Goal: Task Accomplishment & Management: Complete application form

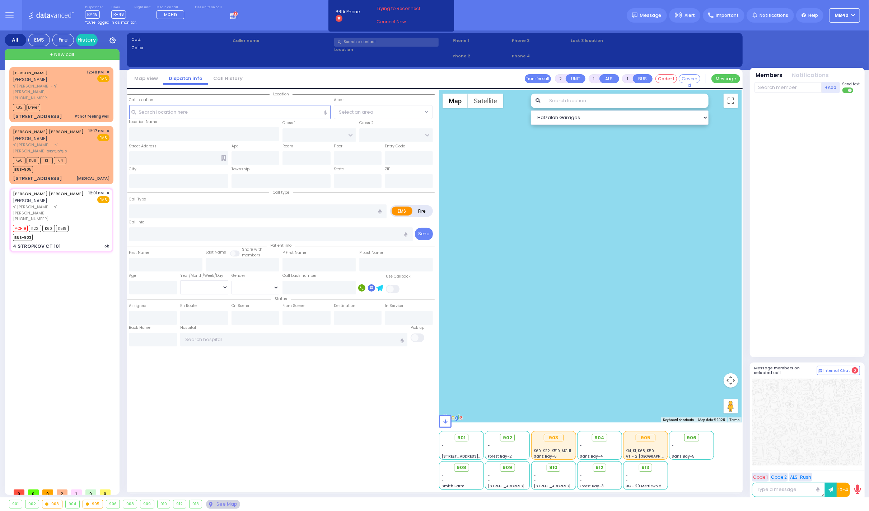
type input "6"
select select
type input "ob"
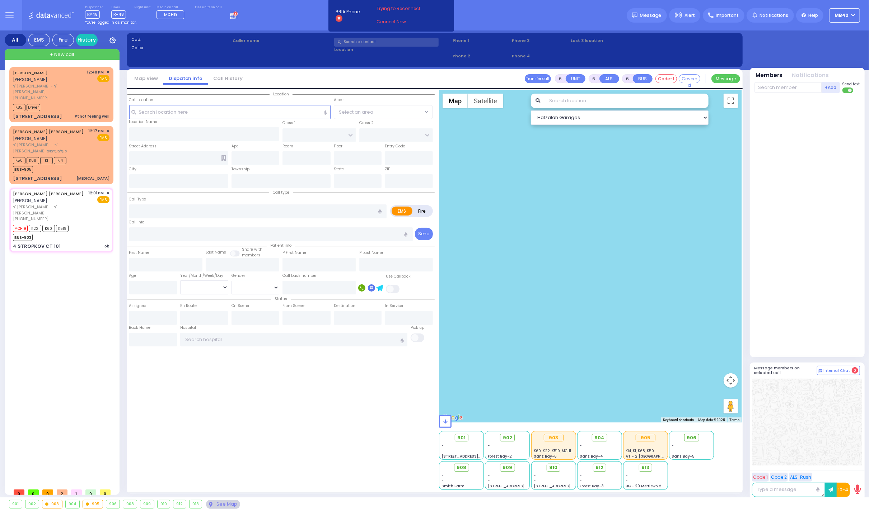
radio input "true"
type input "JOSEPH MAYER"
type input "REICHMAN"
type input "Gitty"
type input "Reichman"
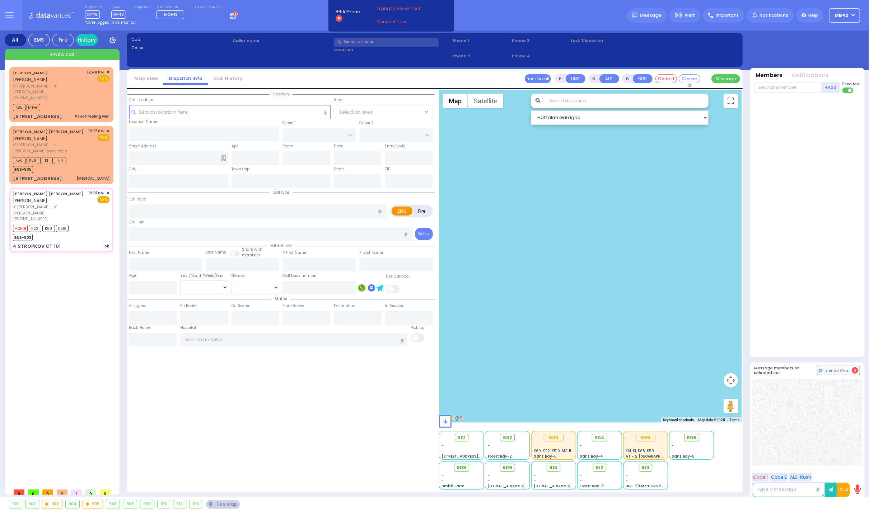
type input "28"
select select "Year"
select select "[DEMOGRAPHIC_DATA]"
type input "12:01"
type input "12:03"
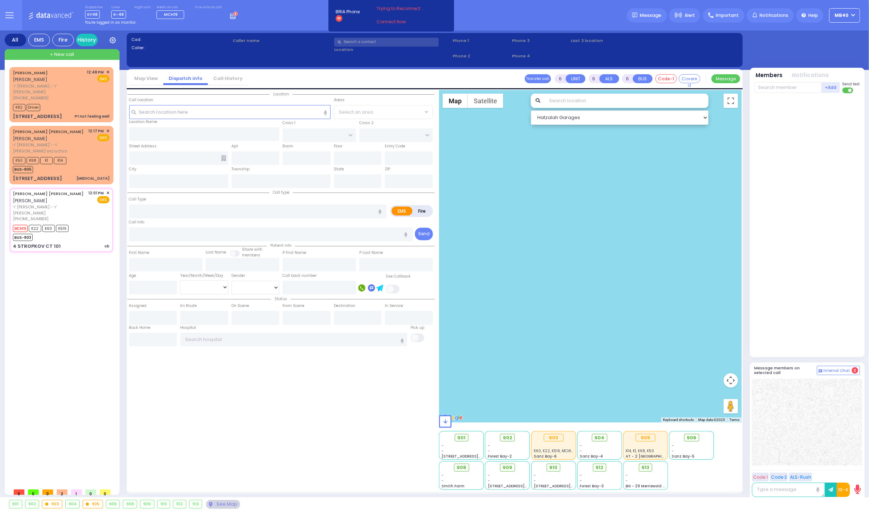
type input "12:06"
type input "Good Samaritan Hospital 257 Lafayette Avenue 8457909405 Suffern"
type input "RIMENEV COURT"
type input "4 STROPKOV CT"
type input "101"
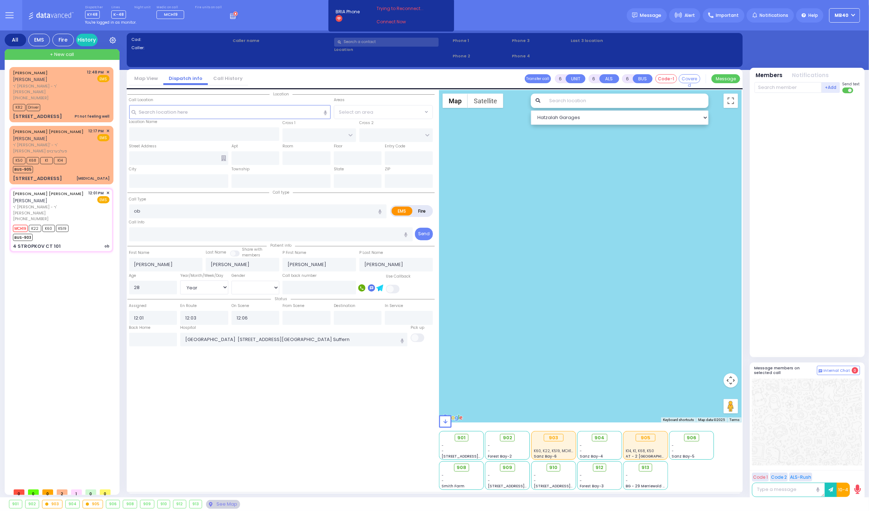
type input "Kiryas Joel"
type input "New York"
type input "10950"
select select "SECTION 1"
select select "Hatzalah Garages"
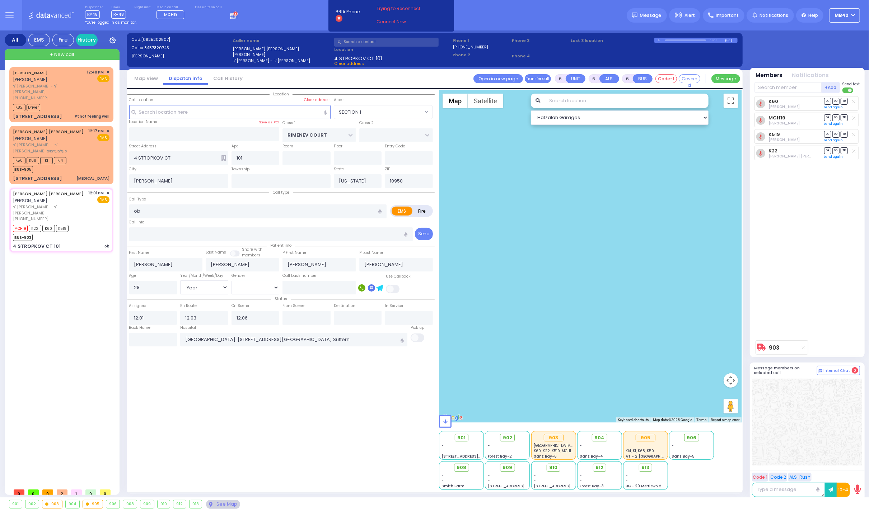
select select
radio input "true"
select select "Year"
select select "[DEMOGRAPHIC_DATA]"
select select "SECTION 1"
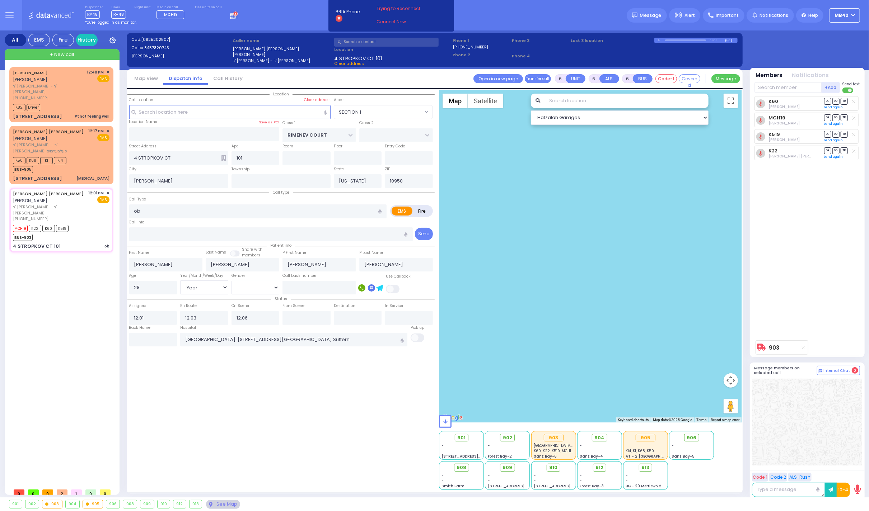
select select "Hatzalah Garages"
select select
radio input "true"
select select "Year"
select select "[DEMOGRAPHIC_DATA]"
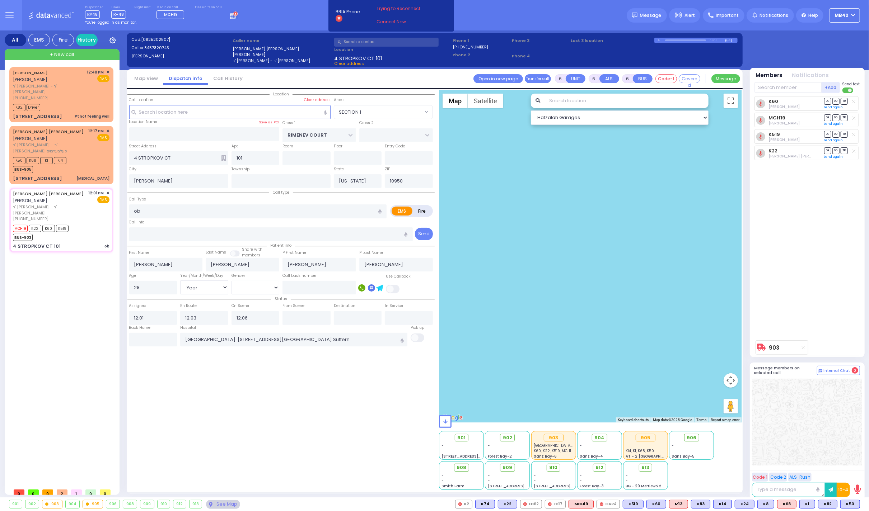
type input "12:13"
select select
radio input "true"
select select "Year"
select select "[DEMOGRAPHIC_DATA]"
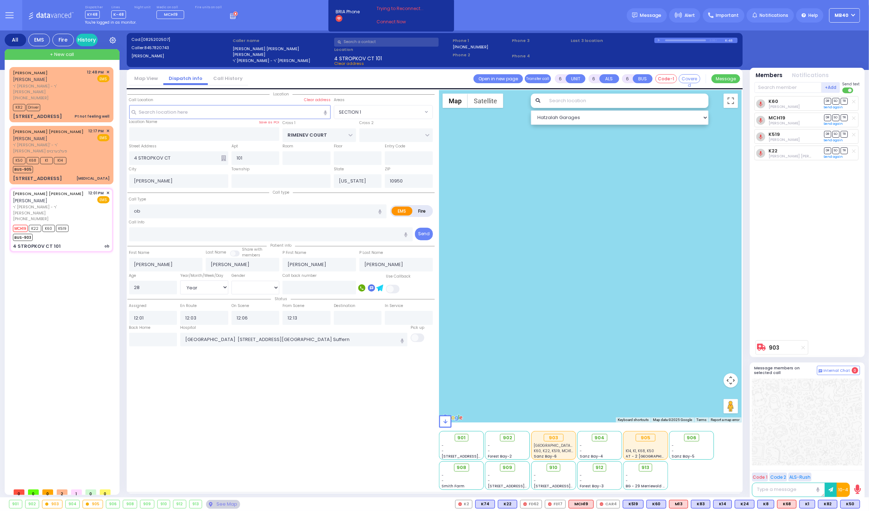
radio input "true"
select select "Year"
select select "[DEMOGRAPHIC_DATA]"
type input "12:37"
type input "12:58"
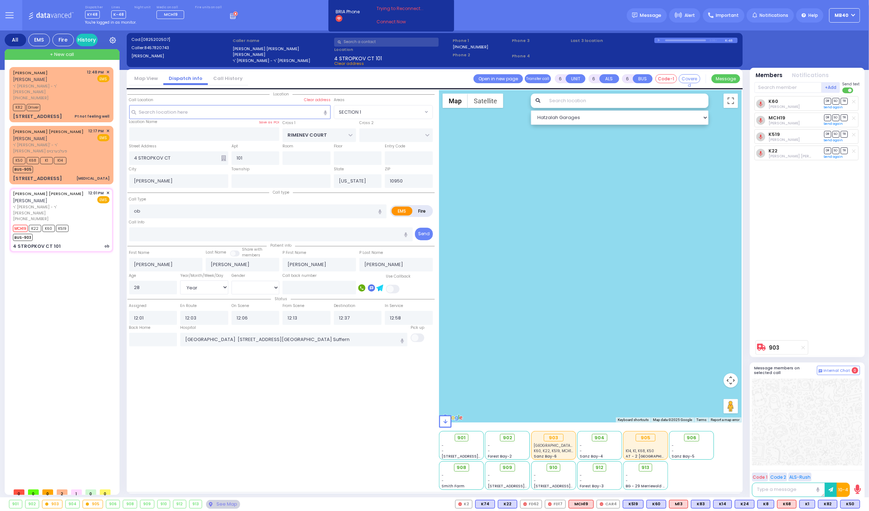
select select "SECTION 1"
select select "Hatzalah Garages"
select select
radio input "true"
select select "Year"
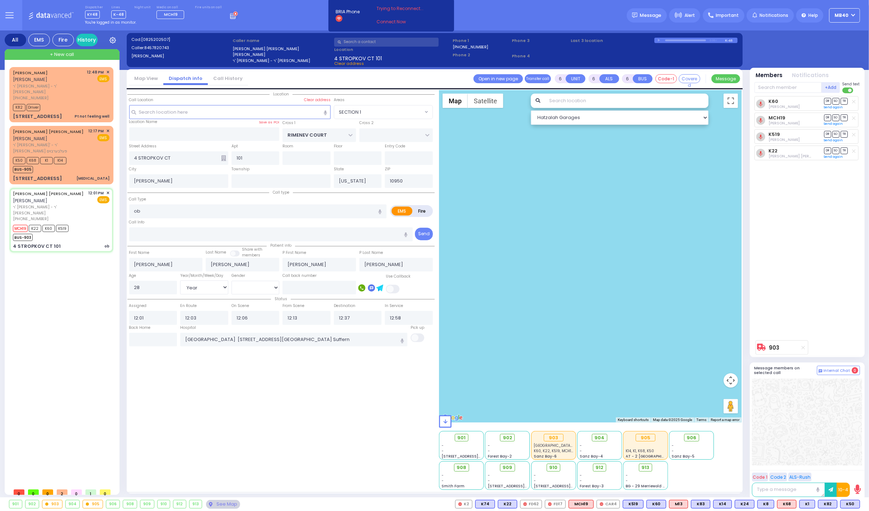
select select "[DEMOGRAPHIC_DATA]"
type input "12:59"
radio input "true"
select select "Year"
select select "[DEMOGRAPHIC_DATA]"
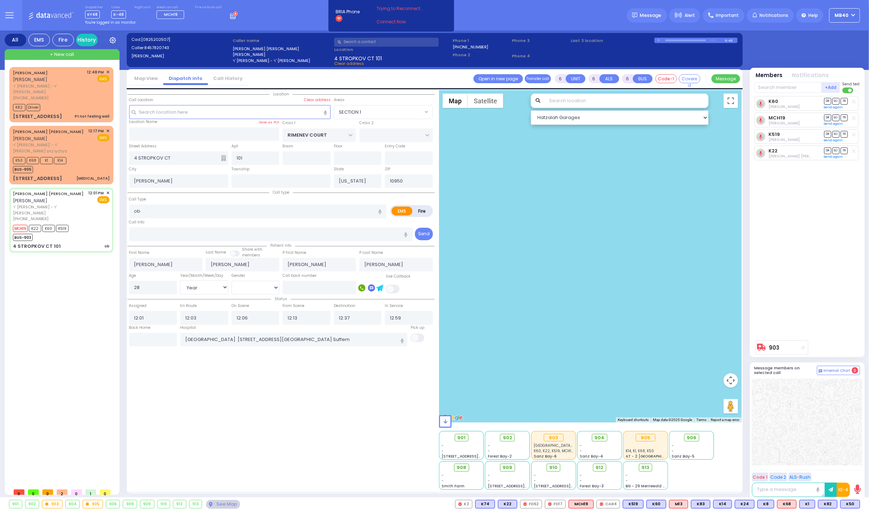
select select "SECTION 1"
select select "Hatzalah Garages"
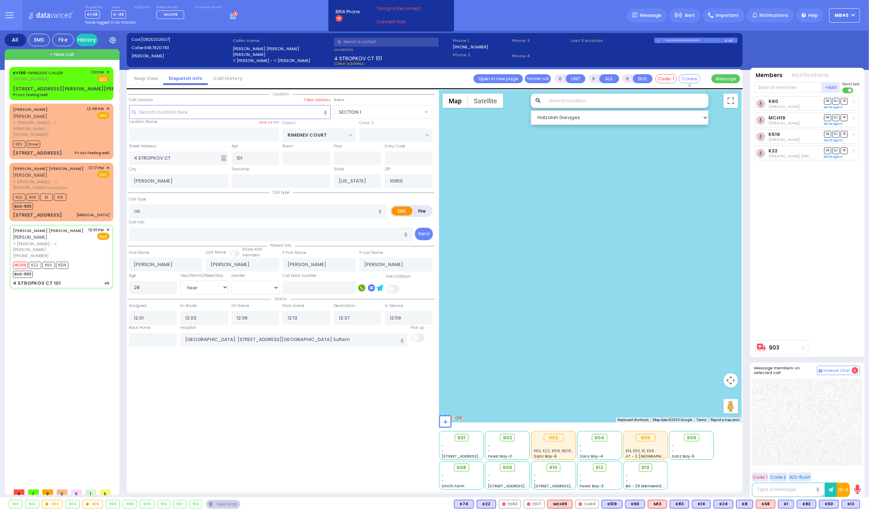
select select
radio input "true"
select select "Year"
select select "[DEMOGRAPHIC_DATA]"
radio input "true"
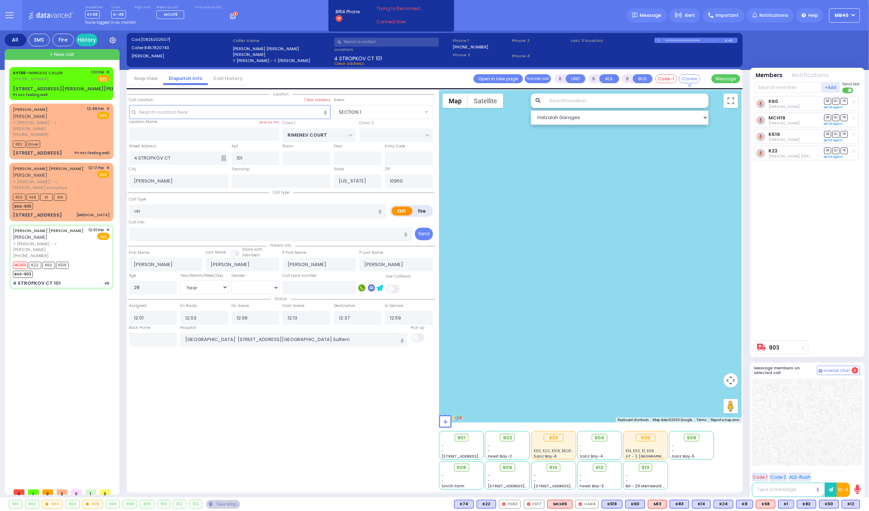
select select "Year"
select select "[DEMOGRAPHIC_DATA]"
radio input "true"
select select "Year"
select select "[DEMOGRAPHIC_DATA]"
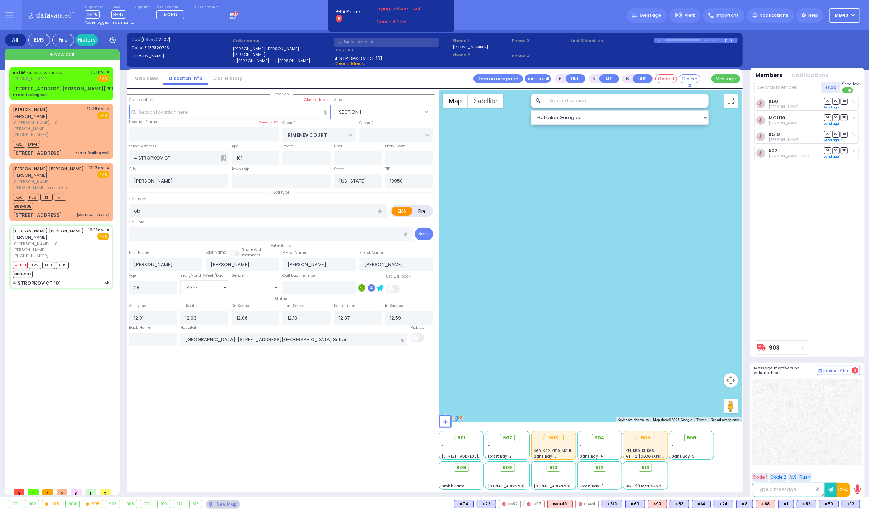
select select "SECTION 1"
select select "Hatzalah Garages"
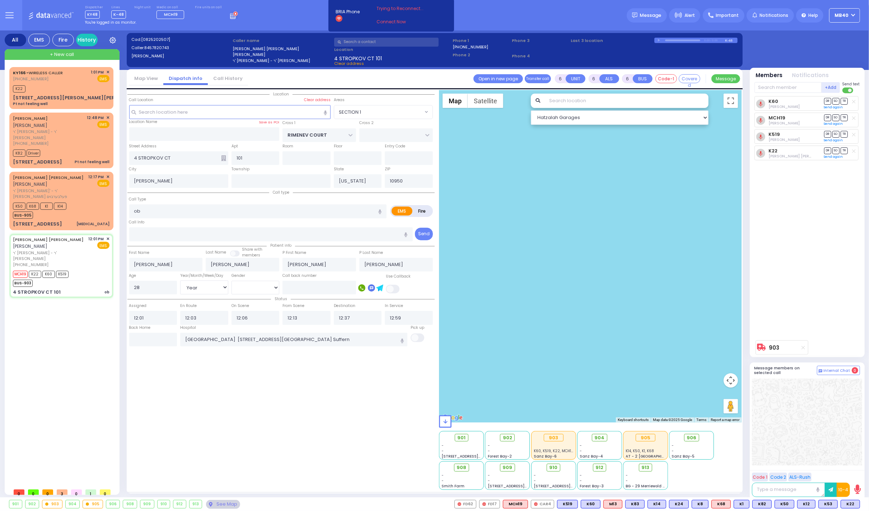
select select
radio input "true"
select select "Year"
select select "[DEMOGRAPHIC_DATA]"
type input "13:03"
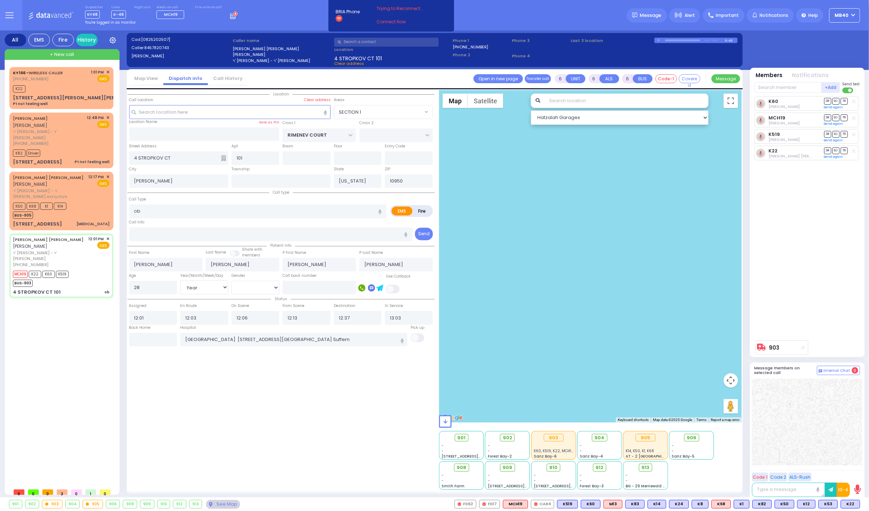
radio input "true"
select select "Year"
select select "[DEMOGRAPHIC_DATA]"
select select "SECTION 1"
select select "Hatzalah Garages"
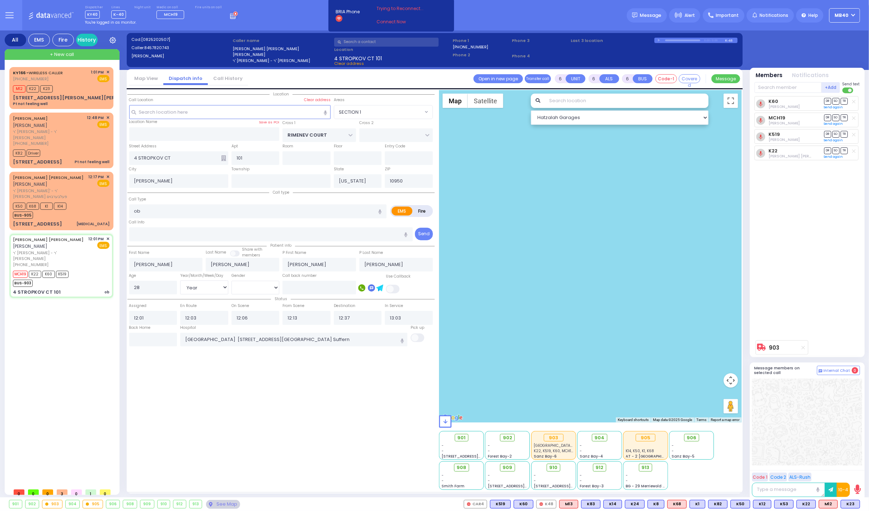
select select
radio input "true"
select select "Year"
select select "[DEMOGRAPHIC_DATA]"
radio input "true"
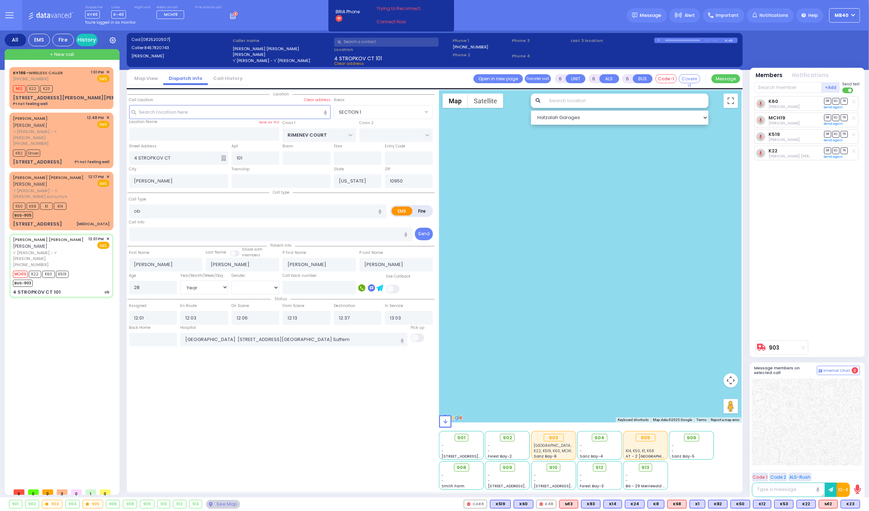
select select "Year"
select select "[DEMOGRAPHIC_DATA]"
select select "SECTION 1"
select select "Hatzalah Garages"
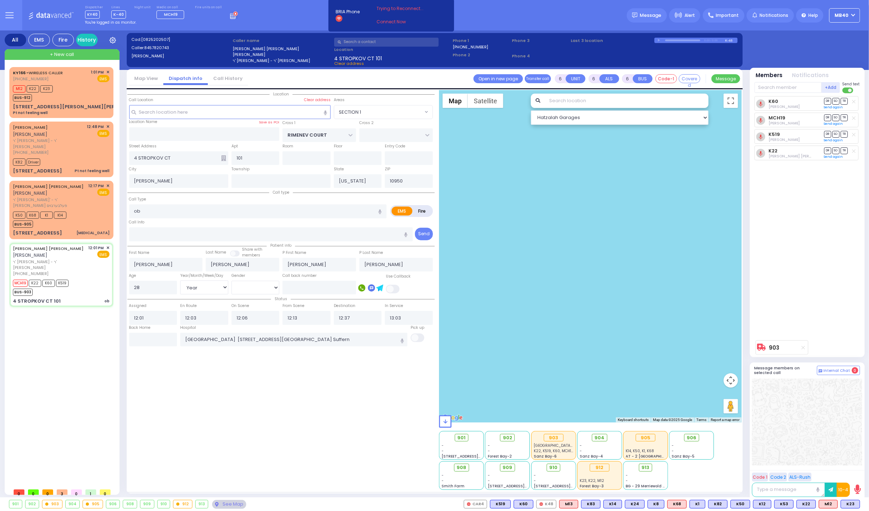
select select
radio input "true"
select select "Year"
select select "[DEMOGRAPHIC_DATA]"
type input "13:05"
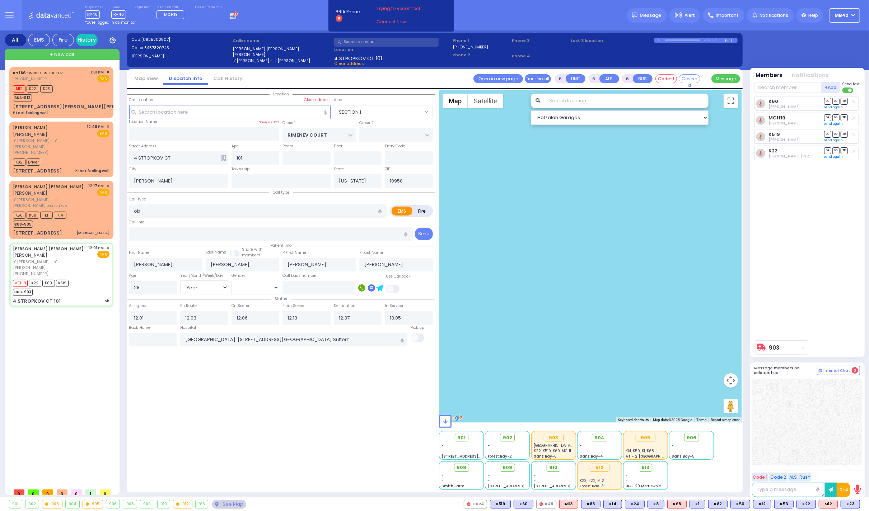
radio input "true"
select select "Year"
select select "[DEMOGRAPHIC_DATA]"
type input "13:06"
radio input "true"
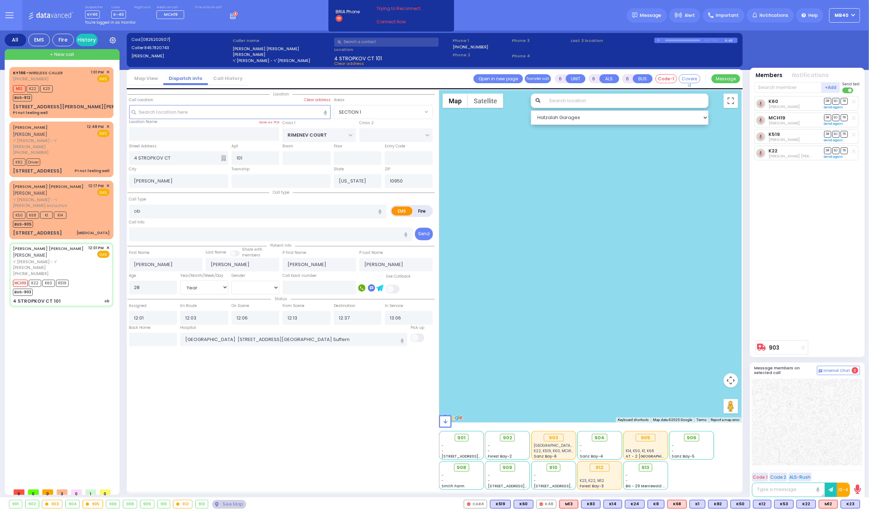
select select "Year"
select select "[DEMOGRAPHIC_DATA]"
type input "13:30"
select select "SECTION 1"
select select "Hatzalah Garages"
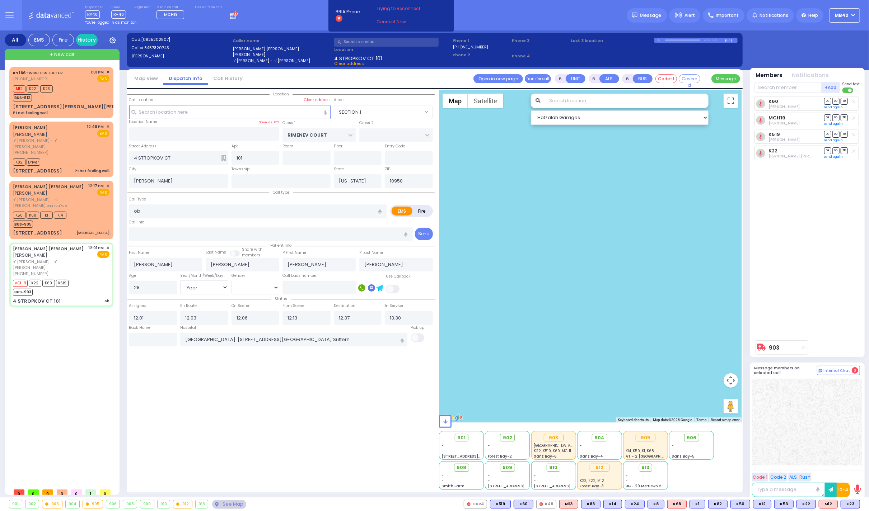
select select
radio input "true"
select select "Year"
select select "[DEMOGRAPHIC_DATA]"
select select "SECTION 1"
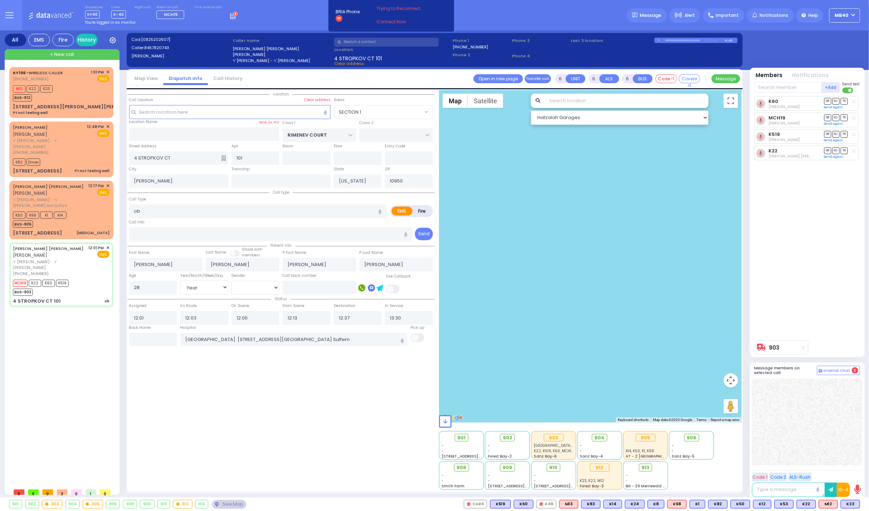
select select "Hatzalah Garages"
select select
radio input "true"
select select "Year"
select select "[DEMOGRAPHIC_DATA]"
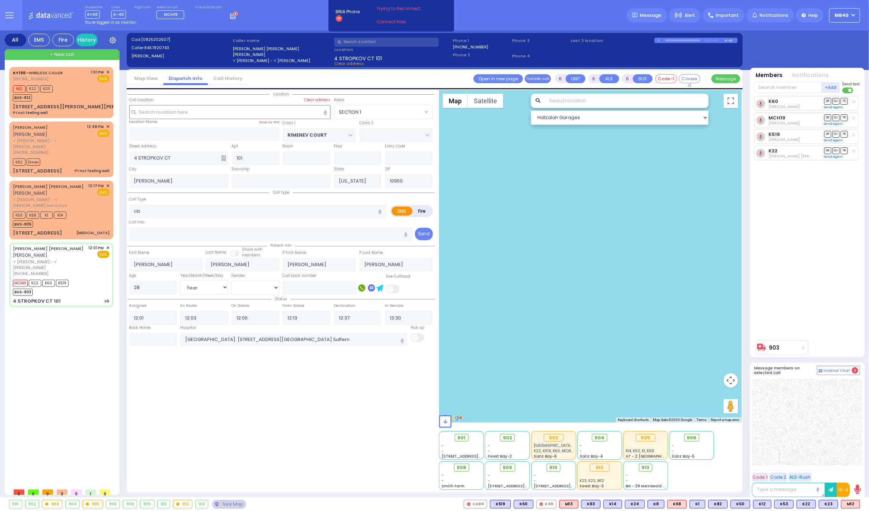
type input "13:06"
select select "SECTION 1"
select select "Hatzalah Garages"
